Goal: Task Accomplishment & Management: Complete application form

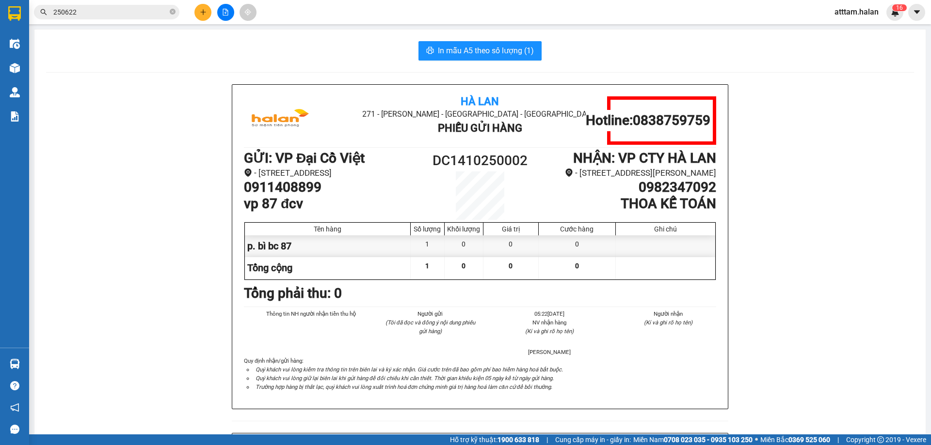
click at [207, 17] on button at bounding box center [202, 12] width 17 height 17
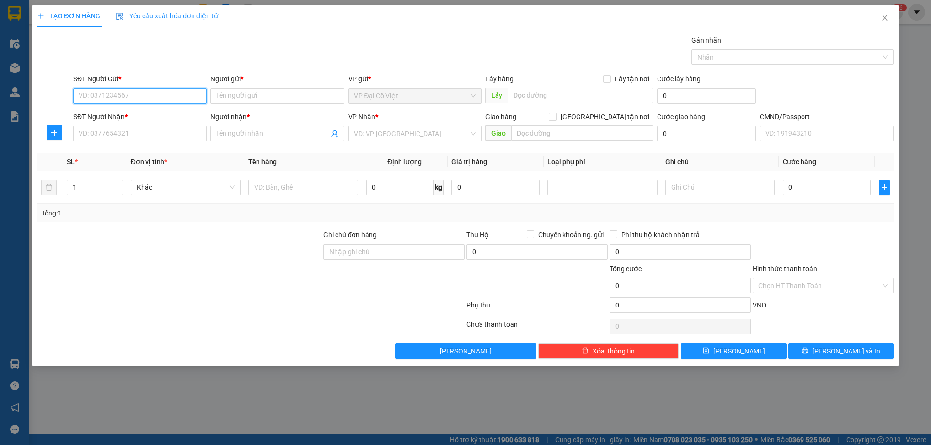
click at [102, 97] on input "SĐT Người Gửi *" at bounding box center [139, 96] width 133 height 16
click at [91, 90] on input "SĐT Người Gửi *" at bounding box center [139, 96] width 133 height 16
type input "0972184589"
click at [108, 120] on div "0972184589 - MÍT TƠ MƠ" at bounding box center [140, 115] width 122 height 11
type input "MÍT TƠ MƠ"
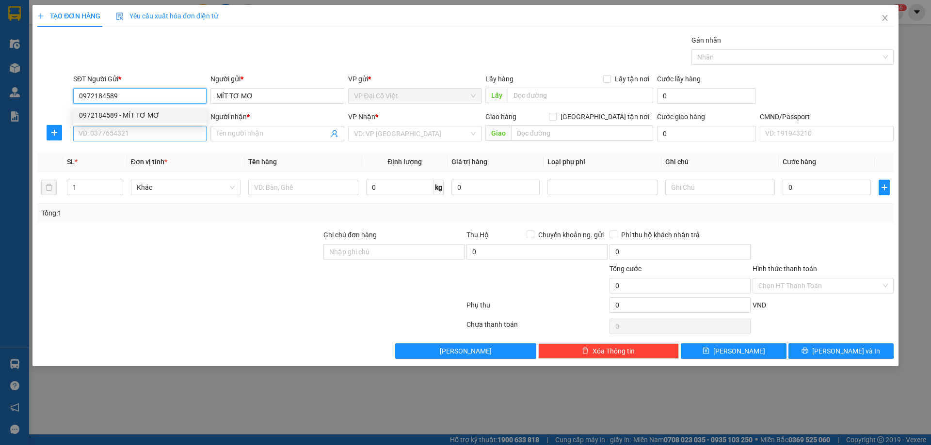
type input "0972184589"
drag, startPoint x: 97, startPoint y: 136, endPoint x: 164, endPoint y: 155, distance: 70.0
click at [103, 139] on input "SĐT Người Nhận *" at bounding box center [139, 134] width 133 height 16
type input "0359577555"
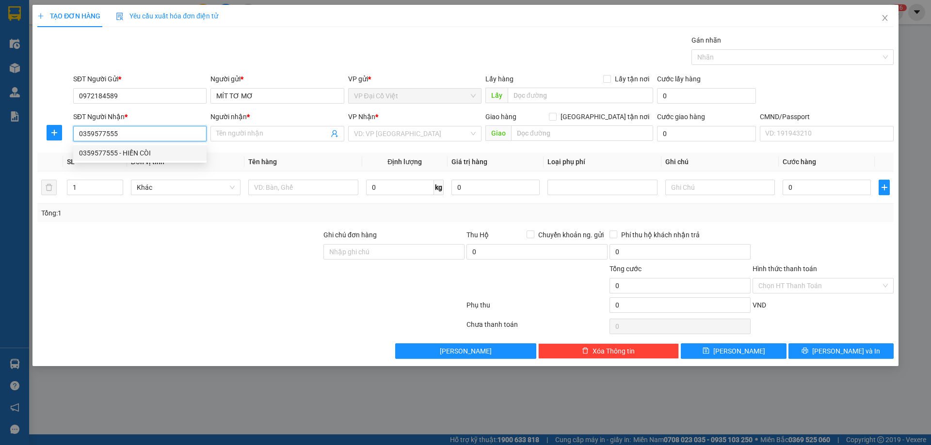
drag, startPoint x: 118, startPoint y: 154, endPoint x: 186, endPoint y: 155, distance: 68.4
click at [134, 155] on div "0359577555 - HIẾN CÒI" at bounding box center [140, 153] width 122 height 11
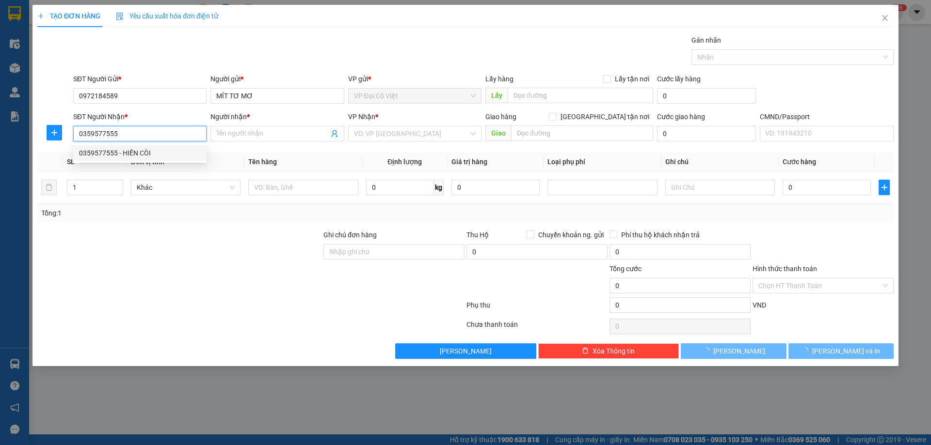
type input "HIẾN CÒI"
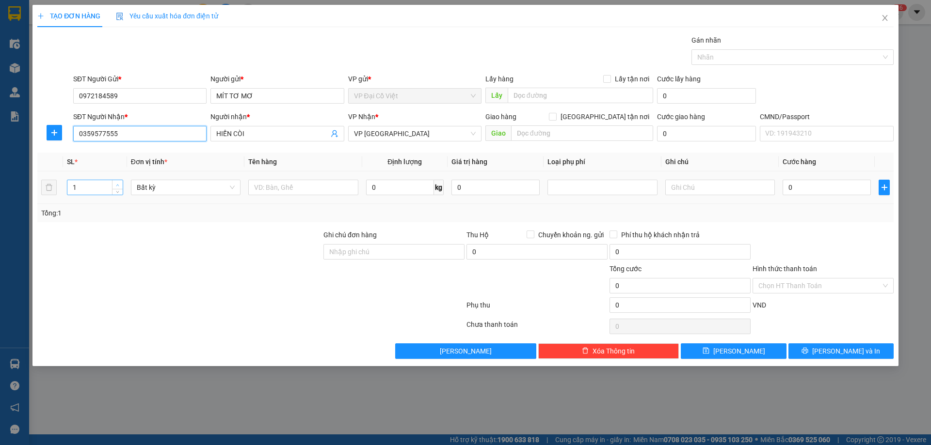
type input "0359577555"
click at [119, 184] on icon "up" at bounding box center [117, 185] width 3 height 3
click at [115, 189] on span "down" at bounding box center [118, 191] width 6 height 6
type input "1"
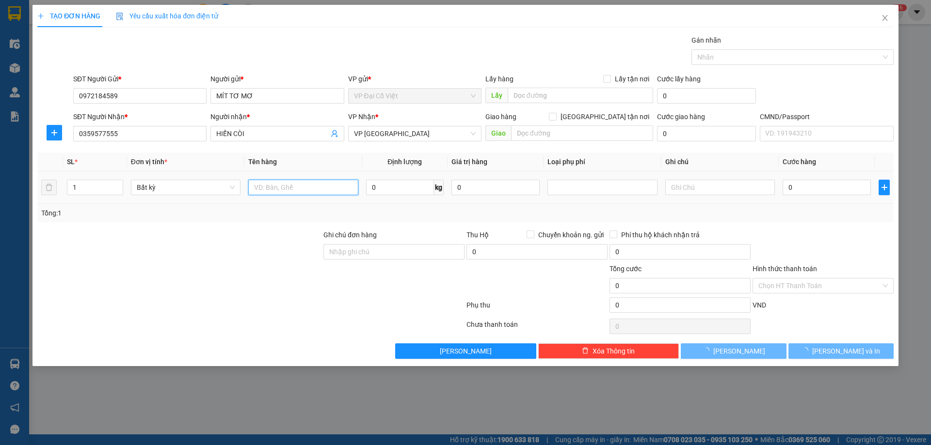
click at [299, 190] on input "text" at bounding box center [303, 188] width 110 height 16
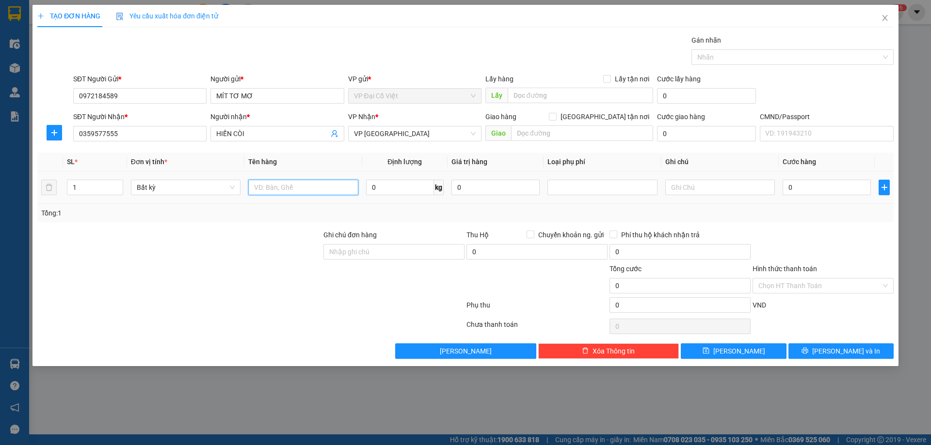
click at [301, 187] on input "text" at bounding box center [303, 188] width 110 height 16
type input "hộp ớt tươi"
type input "8"
type input "40.000"
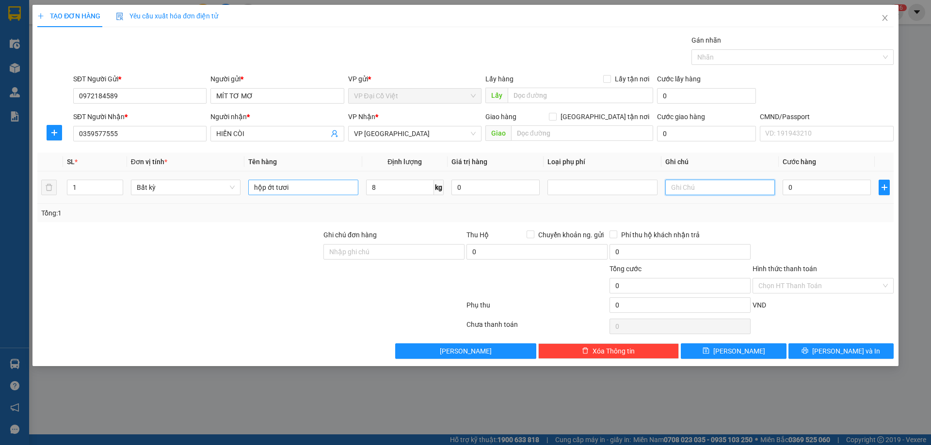
type input "40.000"
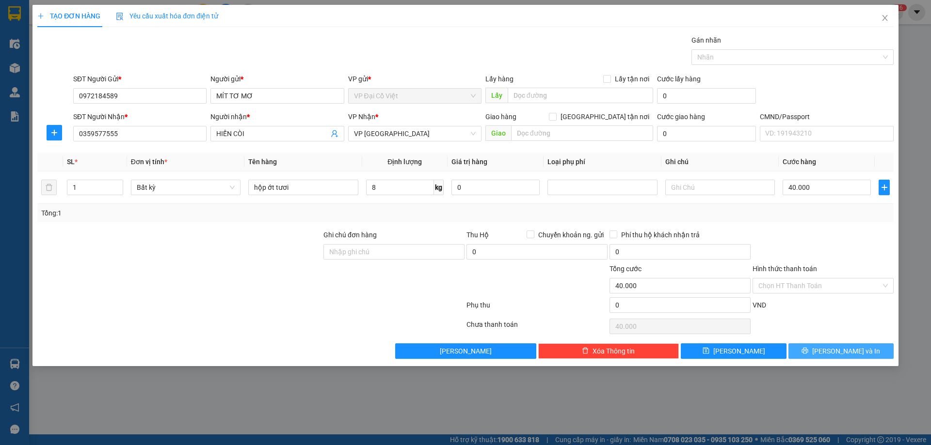
click at [842, 355] on span "[PERSON_NAME] và In" at bounding box center [846, 351] width 68 height 11
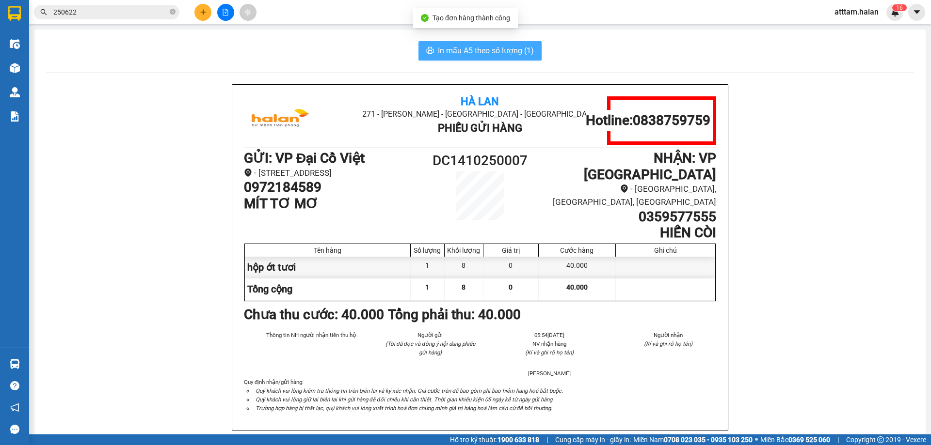
click at [457, 53] on span "In mẫu A5 theo số lượng (1)" at bounding box center [486, 51] width 96 height 12
click at [457, 52] on span "In mẫu A5 theo số lượng (1)" at bounding box center [486, 51] width 96 height 12
drag, startPoint x: 352, startPoint y: 36, endPoint x: 290, endPoint y: 200, distance: 174.8
click at [349, 47] on div "In mẫu A5 theo số lượng (1) Hà Lan 271 - [PERSON_NAME] - [GEOGRAPHIC_DATA] Long…" at bounding box center [479, 433] width 891 height 807
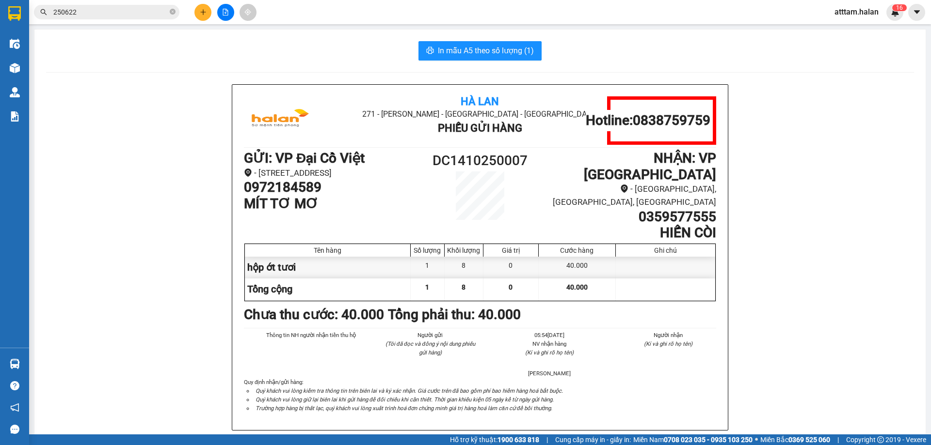
click at [282, 196] on h1 "0972184589" at bounding box center [332, 187] width 177 height 16
copy h1 "0972184589"
click at [200, 13] on icon "plus" at bounding box center [203, 12] width 7 height 7
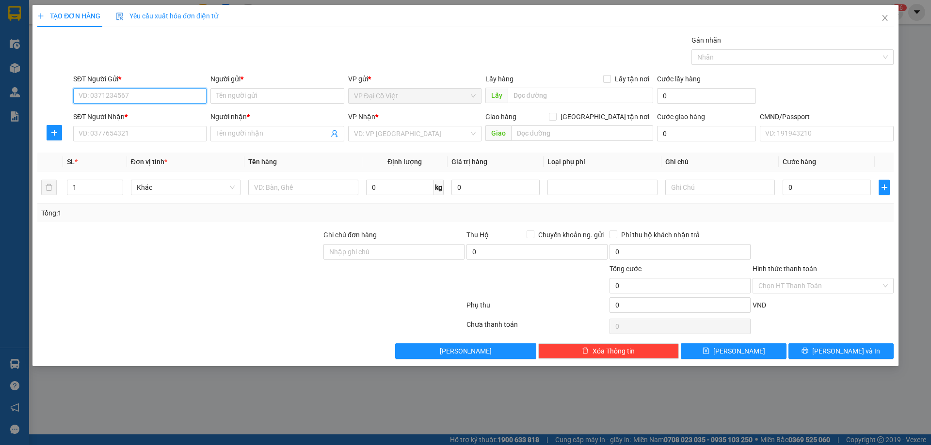
paste input "0972184589"
type input "0972184589"
click at [129, 100] on input "0972184589" at bounding box center [139, 96] width 133 height 16
click at [123, 114] on div "0972184589 - MÍT TƠ MƠ" at bounding box center [140, 115] width 122 height 11
type input "MÍT TƠ MƠ"
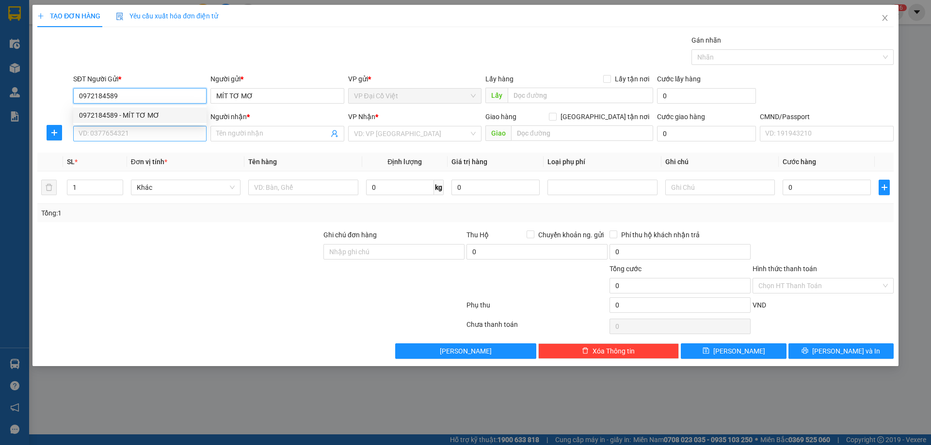
type input "0972184589"
drag, startPoint x: 109, startPoint y: 133, endPoint x: 164, endPoint y: 136, distance: 55.3
click at [116, 133] on input "SĐT Người Nhận *" at bounding box center [139, 134] width 133 height 16
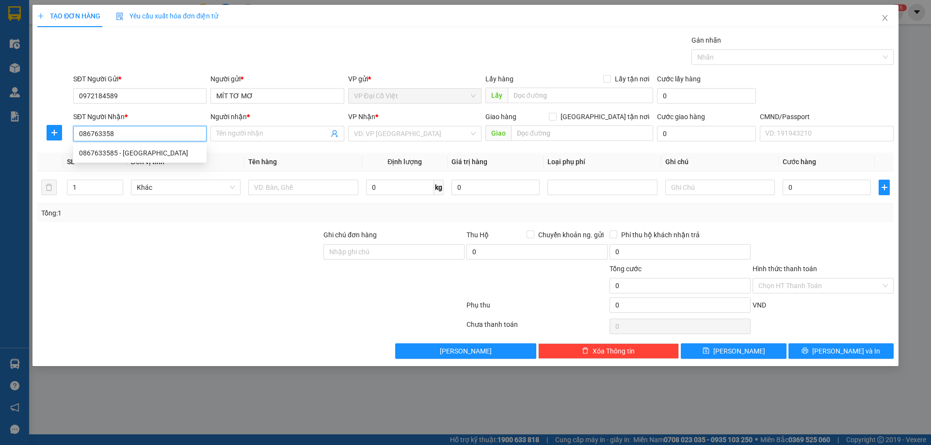
type input "0867633585"
drag, startPoint x: 94, startPoint y: 151, endPoint x: 102, endPoint y: 151, distance: 7.8
click at [96, 151] on div "0867633585 - [GEOGRAPHIC_DATA]" at bounding box center [140, 153] width 122 height 11
type input "[PERSON_NAME]"
type input "0867633585"
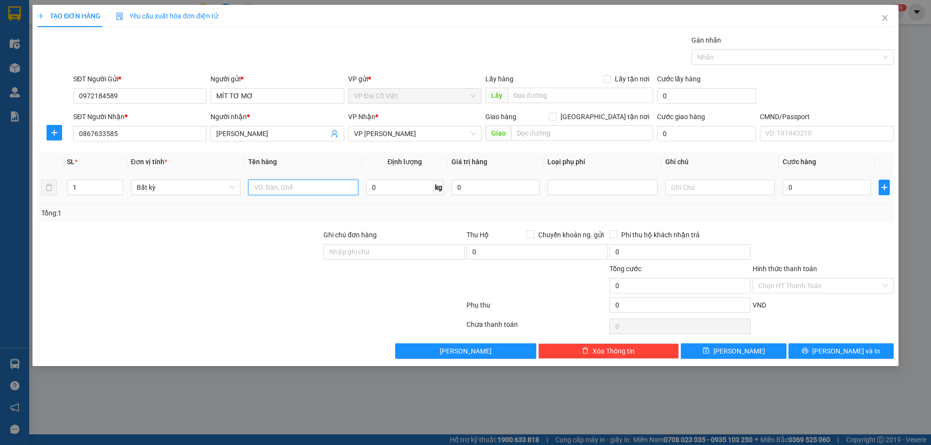
click at [259, 192] on input "text" at bounding box center [303, 188] width 110 height 16
type input "h"
type input "HỘP ỚT TƯƠI"
type input "5"
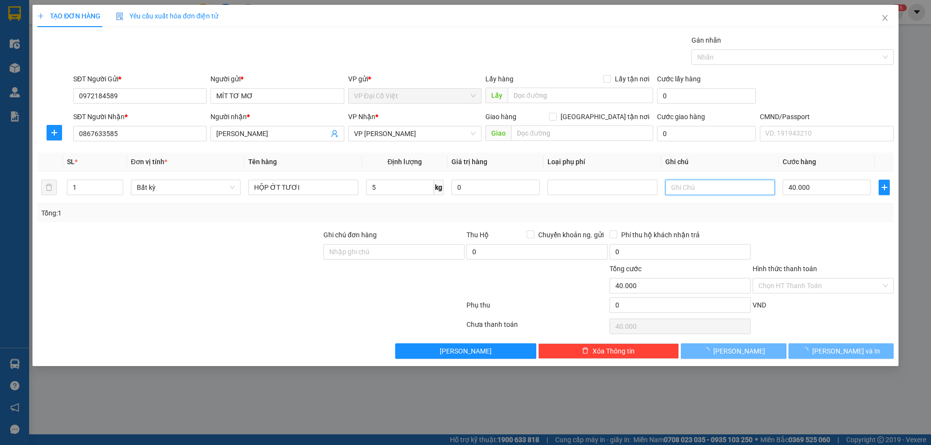
type input "40.000"
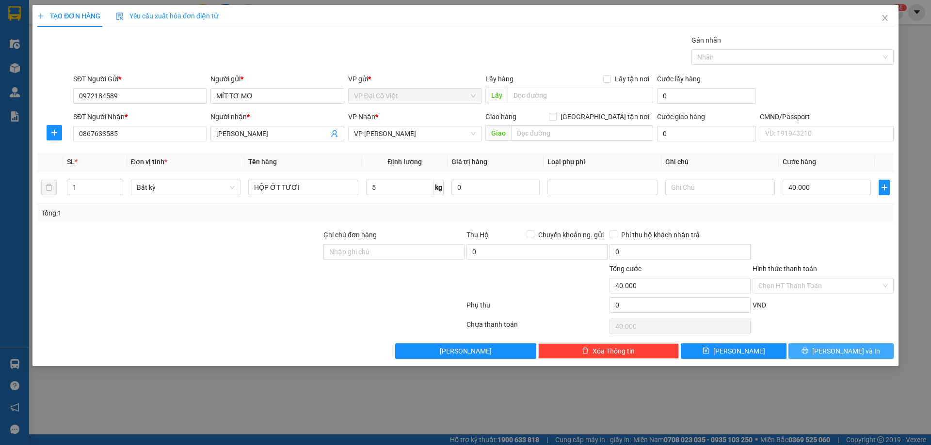
click at [842, 350] on span "[PERSON_NAME] và In" at bounding box center [846, 351] width 68 height 11
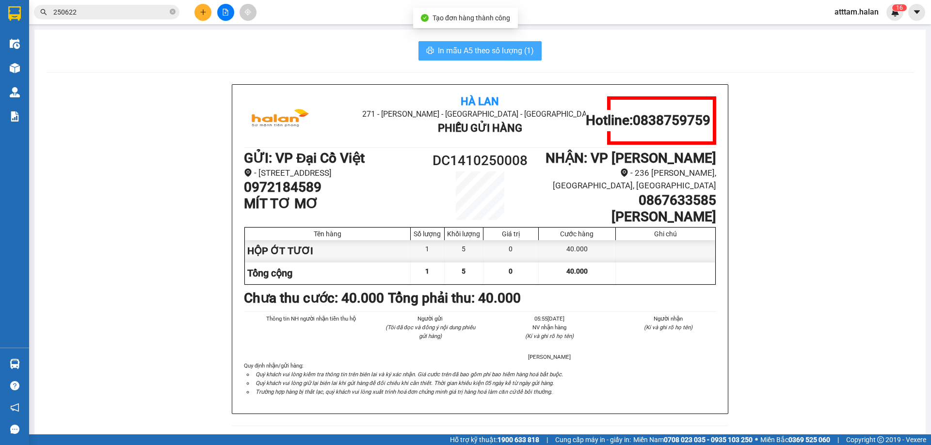
click at [467, 52] on span "In mẫu A5 theo số lượng (1)" at bounding box center [486, 51] width 96 height 12
click at [463, 52] on span "In mẫu A5 theo số lượng (1)" at bounding box center [486, 51] width 96 height 12
click at [459, 50] on span "In mẫu A5 theo số lượng (1)" at bounding box center [486, 51] width 96 height 12
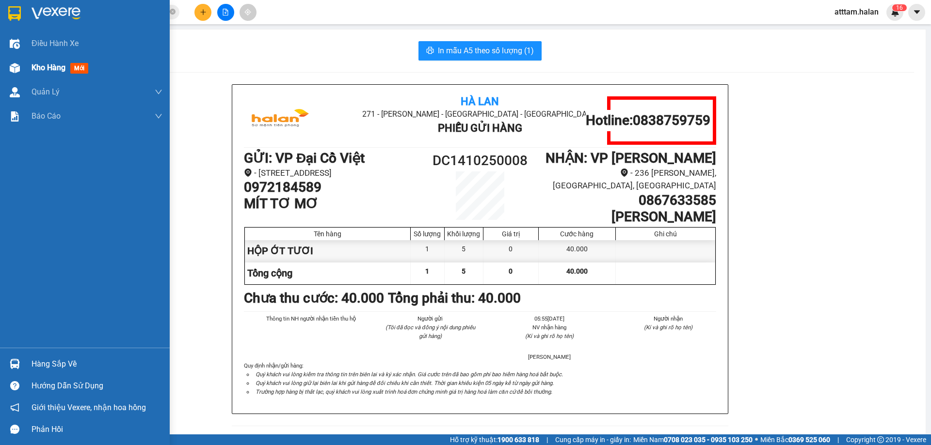
click at [40, 68] on span "Kho hàng" at bounding box center [49, 67] width 34 height 9
click at [40, 66] on span "Kho hàng" at bounding box center [49, 67] width 34 height 9
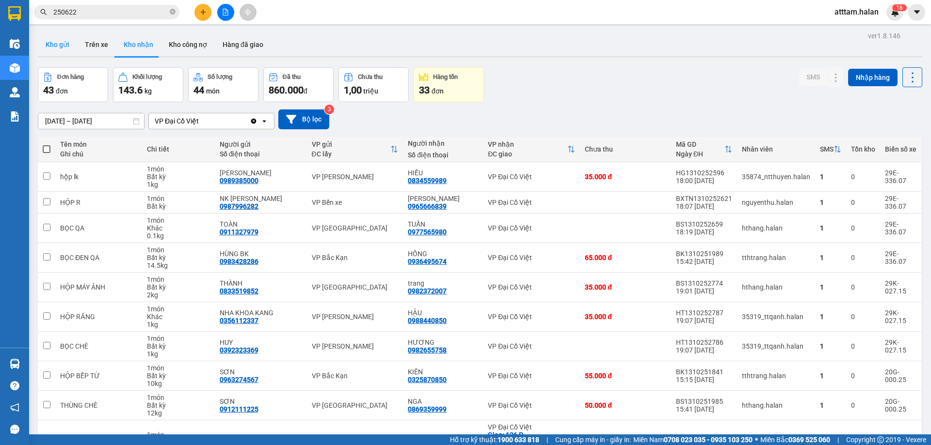
click at [54, 43] on button "Kho gửi" at bounding box center [57, 44] width 39 height 23
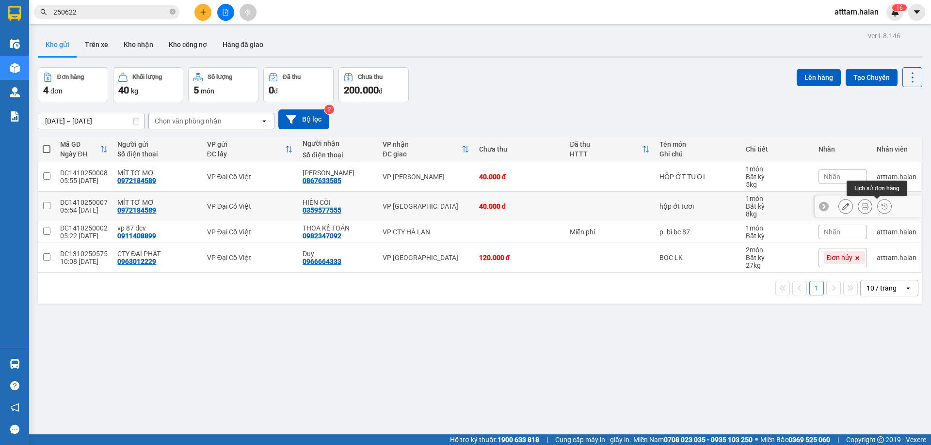
click at [861, 207] on icon at bounding box center [864, 206] width 7 height 7
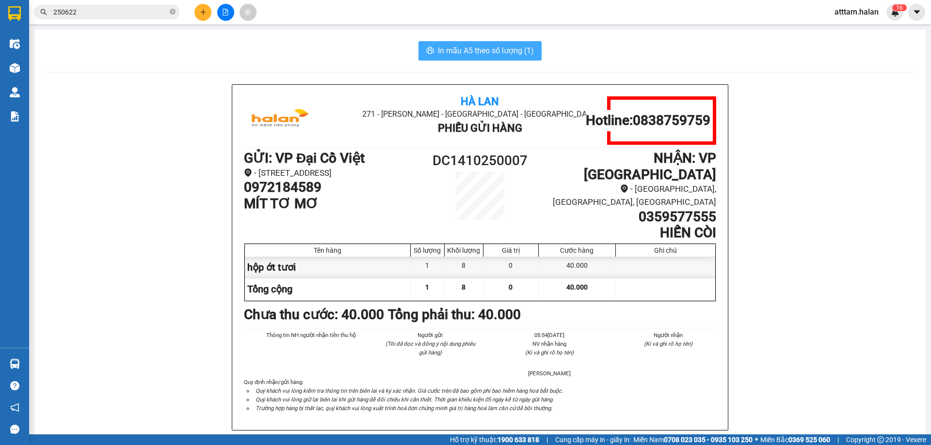
click at [466, 49] on span "In mẫu A5 theo số lượng (1)" at bounding box center [486, 51] width 96 height 12
click at [467, 49] on span "In mẫu A5 theo số lượng (1)" at bounding box center [486, 51] width 96 height 12
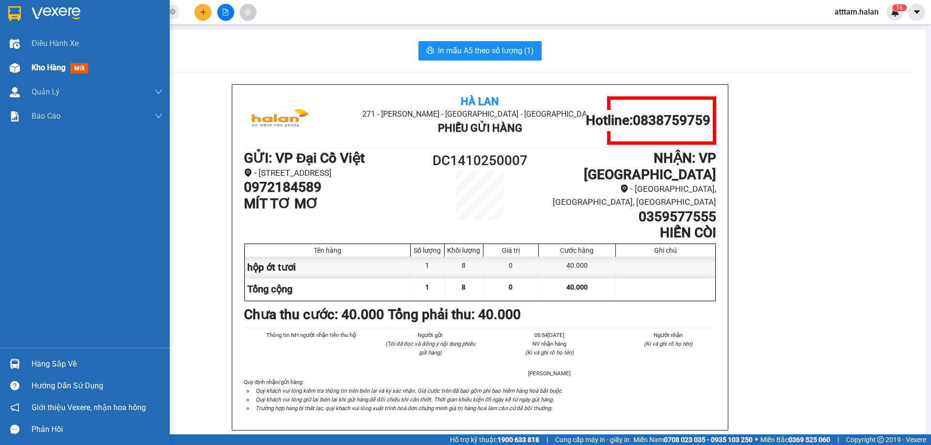
click at [34, 64] on span "Kho hàng" at bounding box center [49, 67] width 34 height 9
click at [42, 65] on span "Kho hàng" at bounding box center [49, 67] width 34 height 9
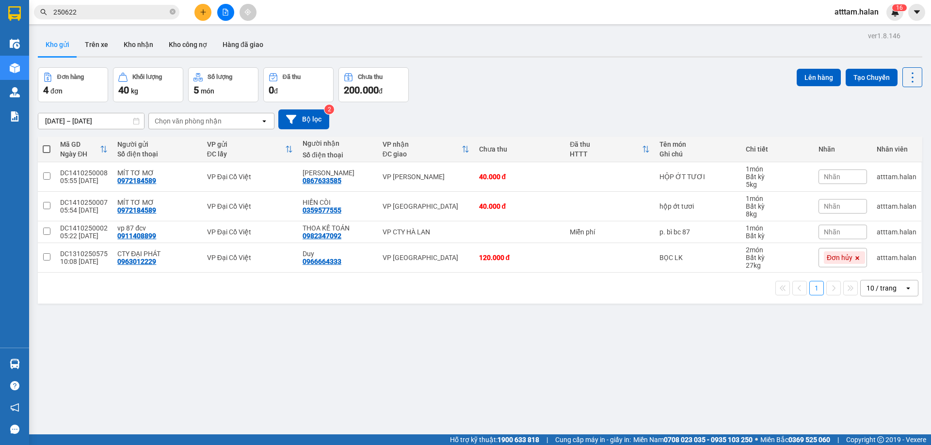
drag, startPoint x: 48, startPoint y: 152, endPoint x: 99, endPoint y: 263, distance: 121.5
click at [51, 155] on th at bounding box center [46, 150] width 17 height 26
click at [47, 147] on span at bounding box center [47, 149] width 8 height 8
click at [47, 144] on input "checkbox" at bounding box center [47, 144] width 0 height 0
checkbox input "true"
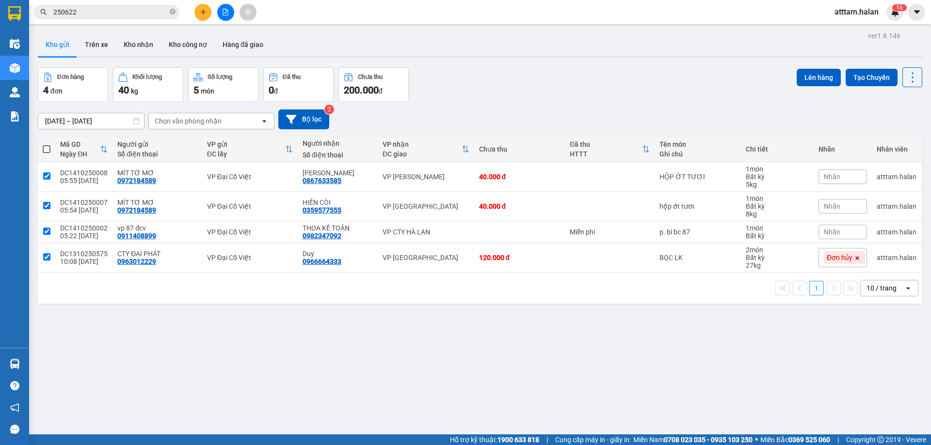
checkbox input "true"
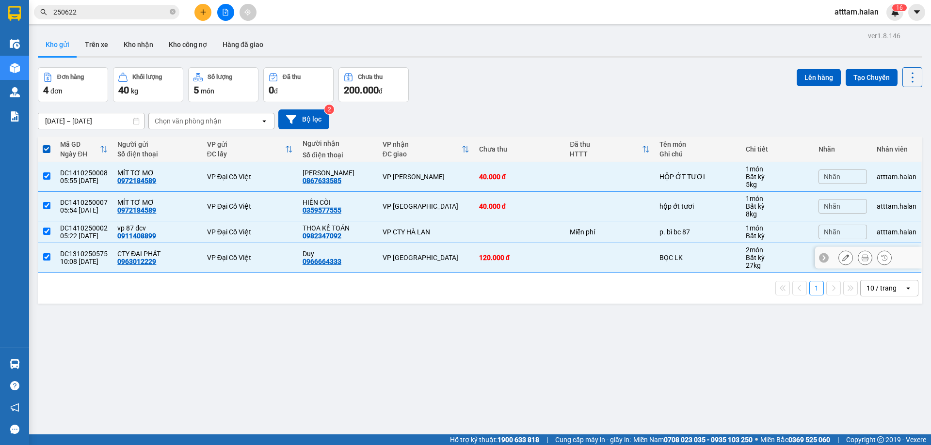
drag, startPoint x: 50, startPoint y: 255, endPoint x: 54, endPoint y: 244, distance: 11.3
click at [50, 254] on td at bounding box center [46, 258] width 17 height 30
checkbox input "false"
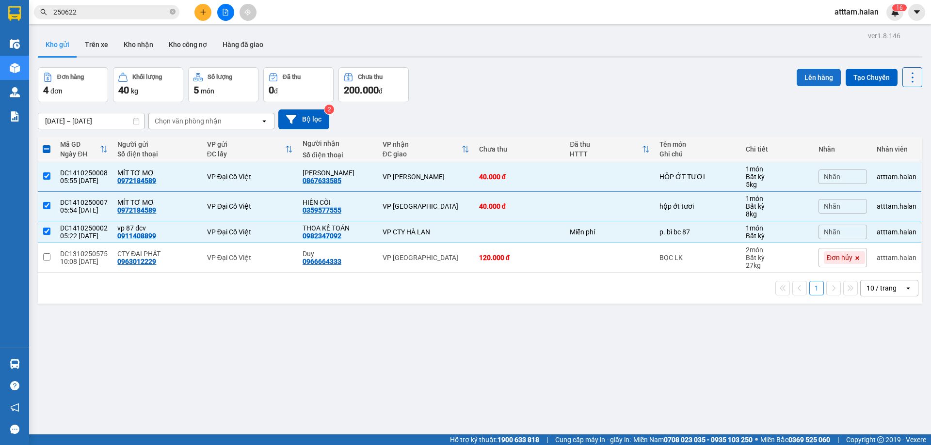
click at [807, 74] on button "Lên hàng" at bounding box center [818, 77] width 44 height 17
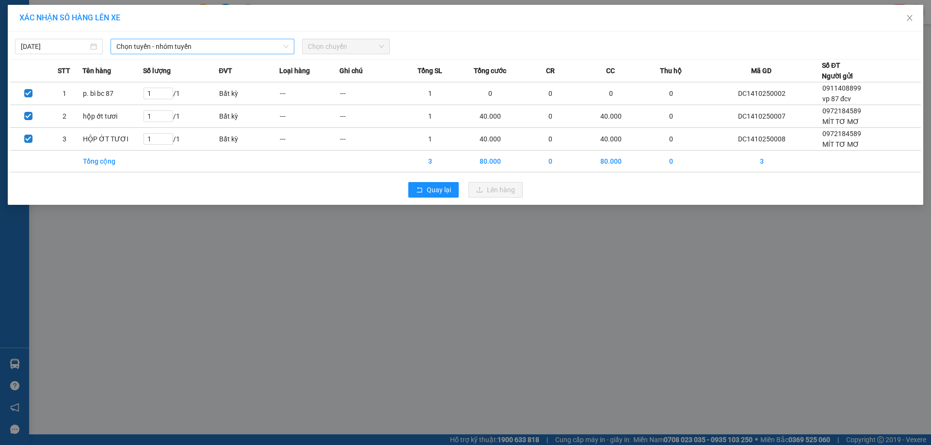
click at [169, 42] on span "Chọn tuyến - nhóm tuyến" at bounding box center [202, 46] width 172 height 15
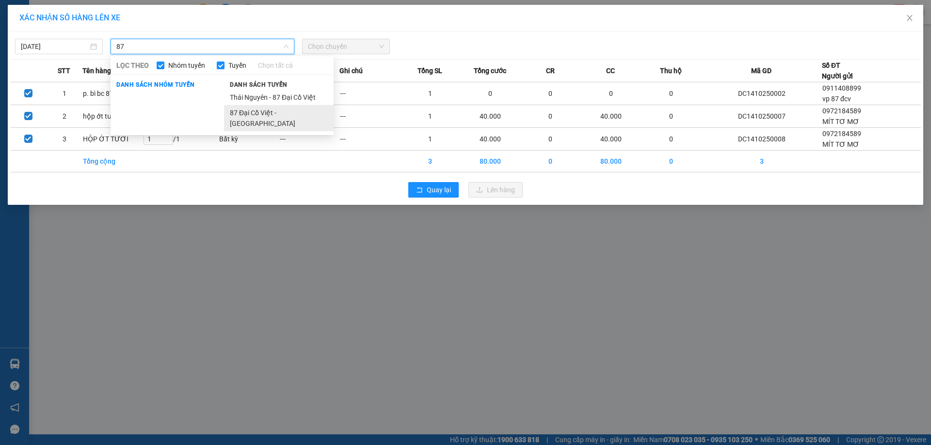
type input "87"
click at [257, 111] on li "87 Đại Cồ Việt - [GEOGRAPHIC_DATA]" at bounding box center [279, 118] width 110 height 26
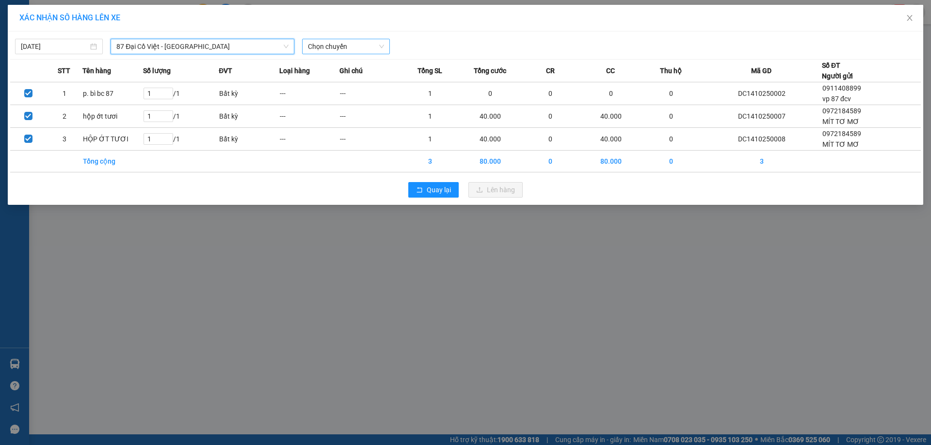
click at [361, 44] on span "Chọn chuyến" at bounding box center [346, 46] width 76 height 15
type input "664"
click at [95, 41] on div "[DATE]" at bounding box center [59, 46] width 76 height 11
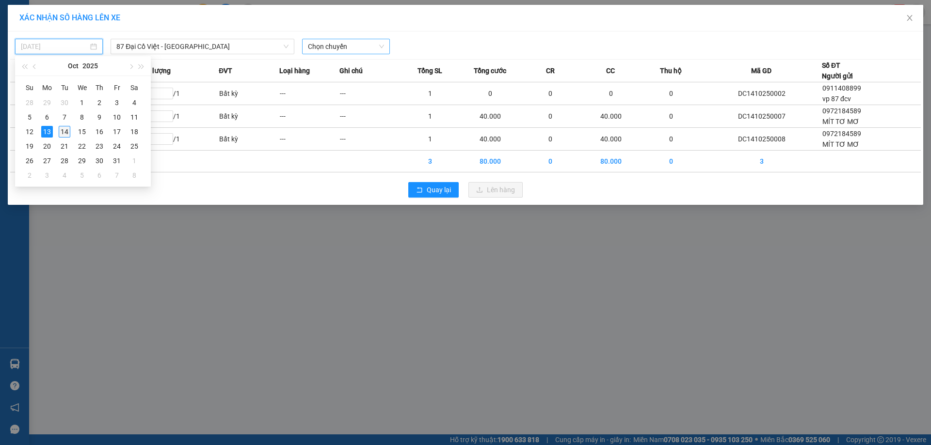
drag, startPoint x: 65, startPoint y: 131, endPoint x: 97, endPoint y: 122, distance: 32.7
click at [65, 131] on div "14" at bounding box center [65, 132] width 12 height 12
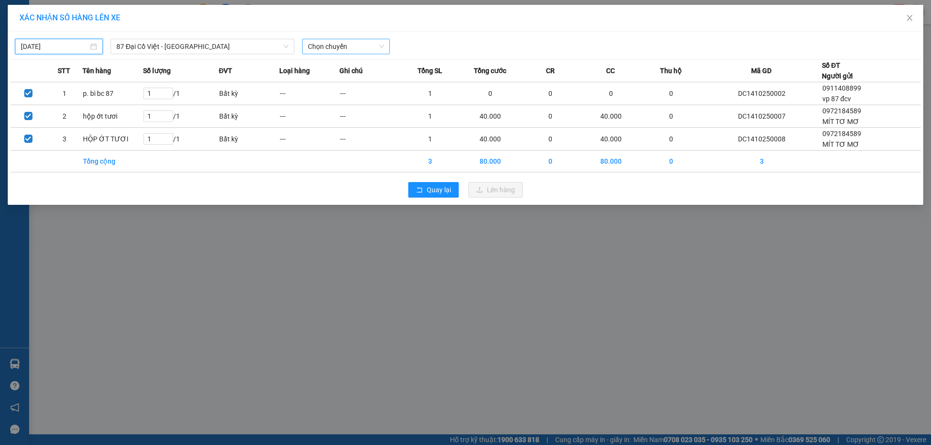
type input "[DATE]"
drag, startPoint x: 318, startPoint y: 48, endPoint x: 325, endPoint y: 51, distance: 7.8
click at [319, 48] on span "Chọn chuyến" at bounding box center [346, 46] width 76 height 15
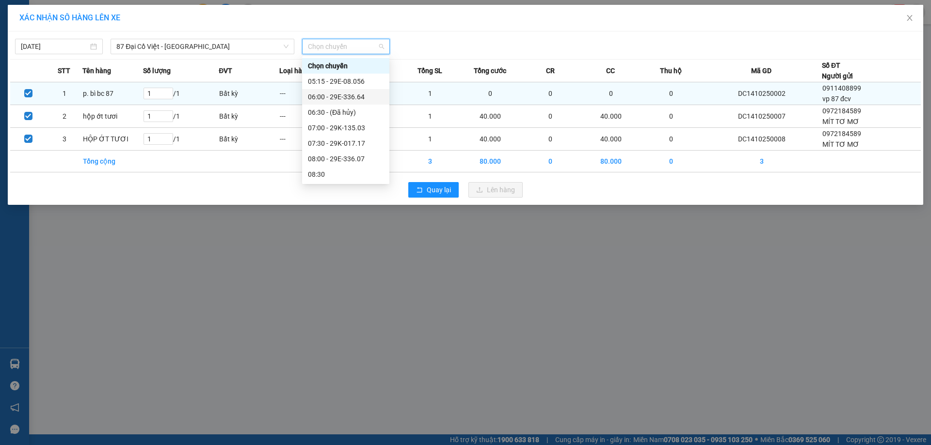
drag, startPoint x: 319, startPoint y: 92, endPoint x: 342, endPoint y: 97, distance: 23.3
click at [321, 92] on div "06:00 - 29E-336.64" at bounding box center [346, 97] width 76 height 11
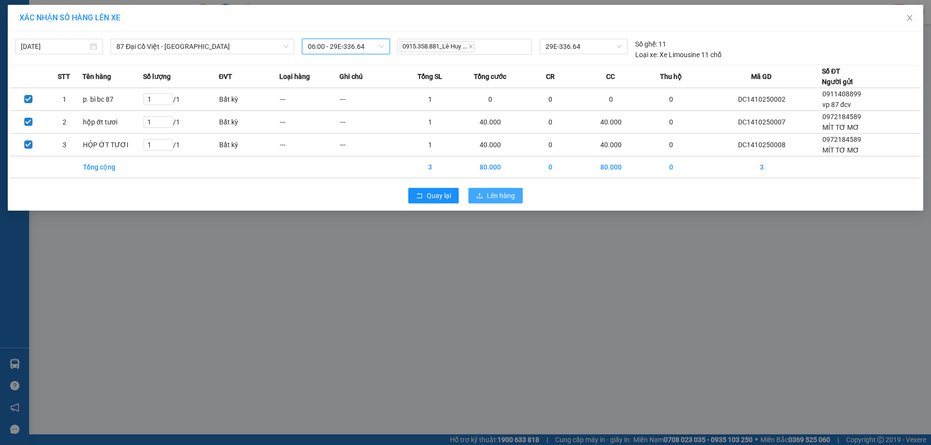
click at [502, 199] on span "Lên hàng" at bounding box center [501, 196] width 28 height 11
